Goal: Task Accomplishment & Management: Manage account settings

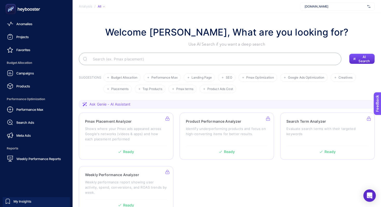
scroll to position [45, 0]
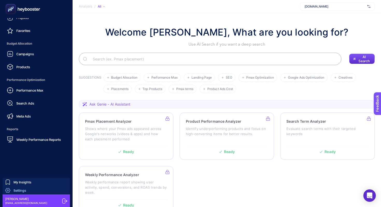
click at [17, 194] on link "Settings" at bounding box center [36, 190] width 67 height 8
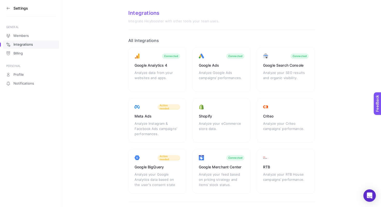
scroll to position [7, 0]
click at [164, 99] on div "Meta Ads Analyze Instagram & Facebook Ads campaigns’ performances. Action needed" at bounding box center [157, 119] width 58 height 45
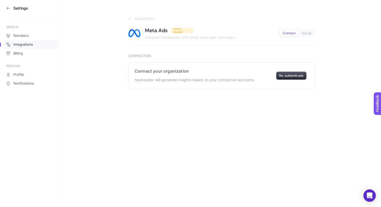
click at [286, 75] on button "Re-authenticate" at bounding box center [291, 75] width 31 height 8
